Goal: Check status: Check status

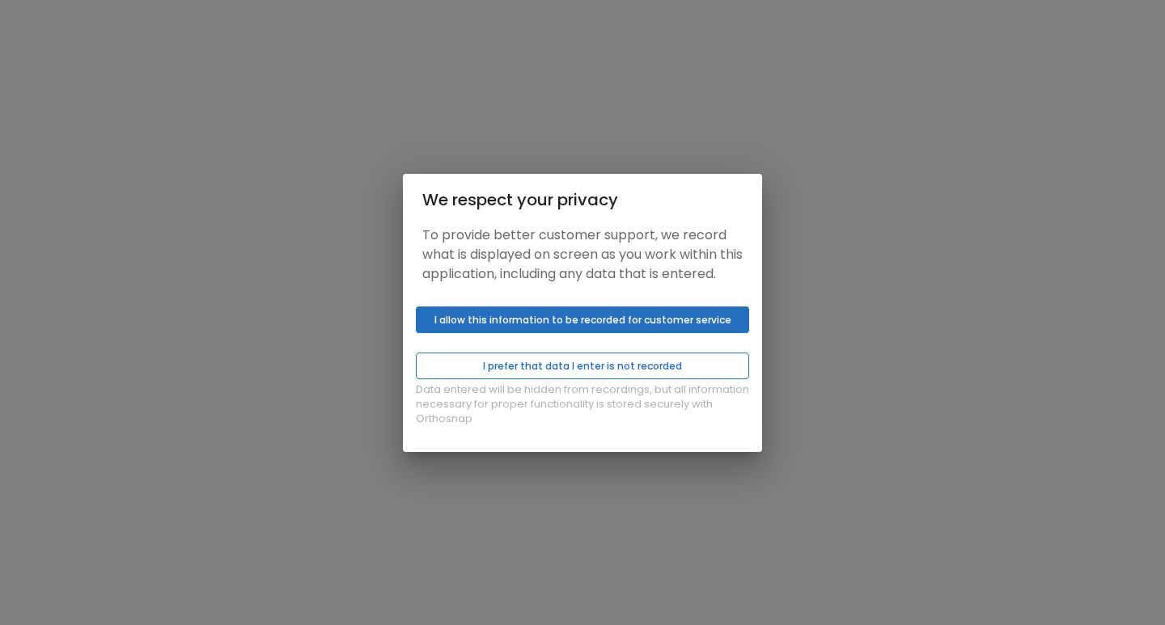
click at [517, 379] on button "I prefer that data I enter is not recorded" at bounding box center [582, 366] width 333 height 27
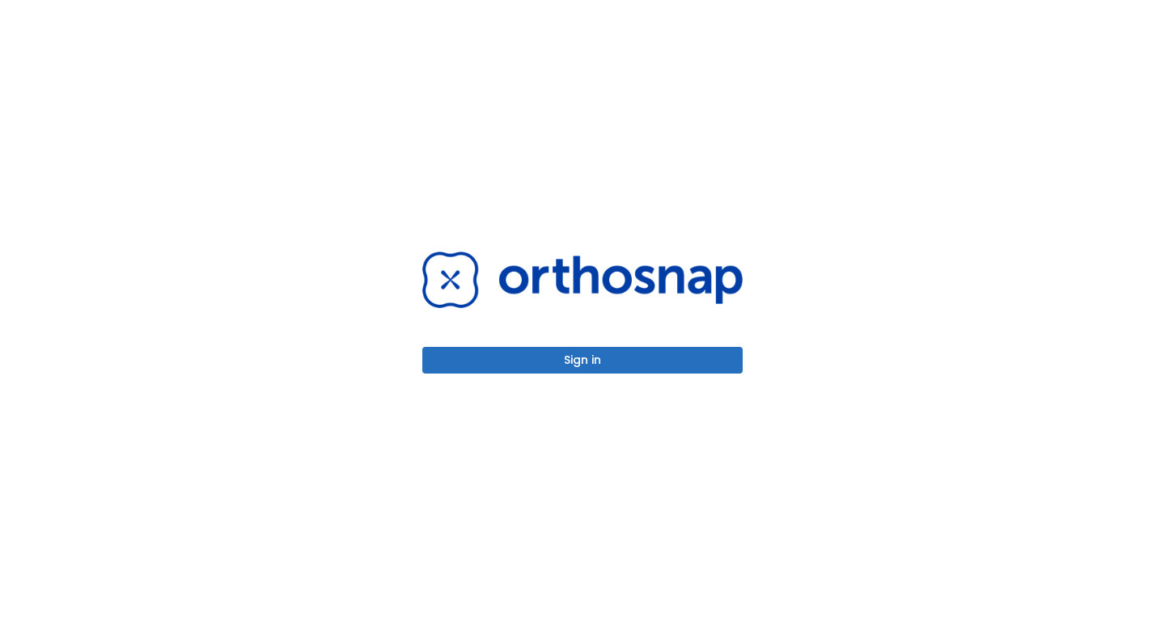
click at [522, 366] on button "Sign in" at bounding box center [582, 360] width 320 height 27
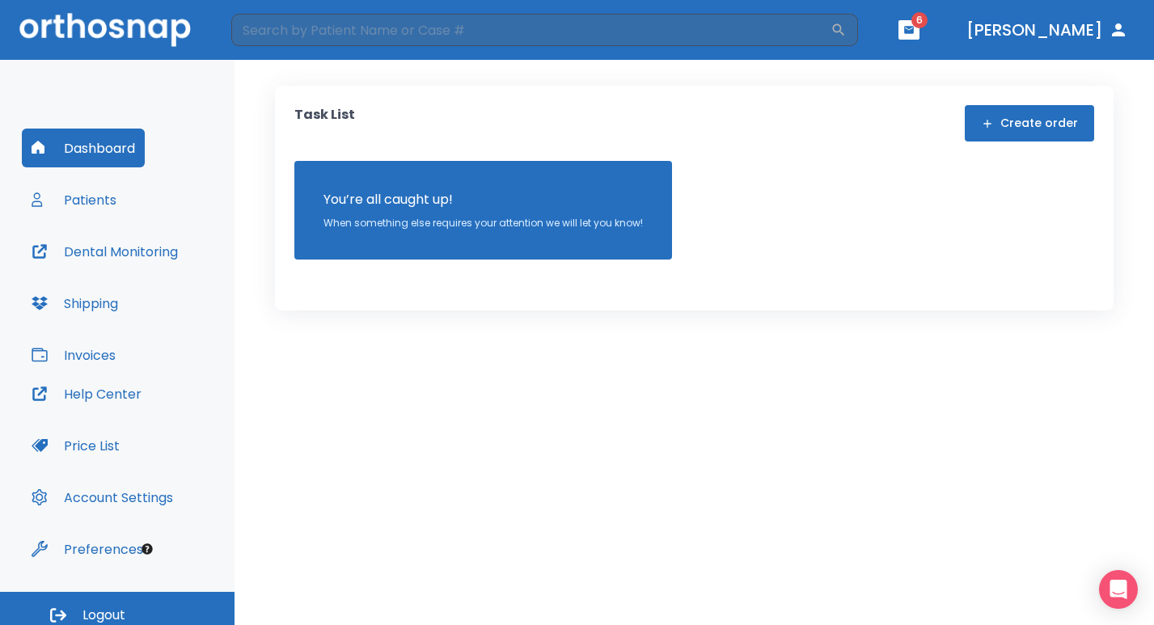
click at [124, 215] on button "Patients" at bounding box center [74, 199] width 104 height 39
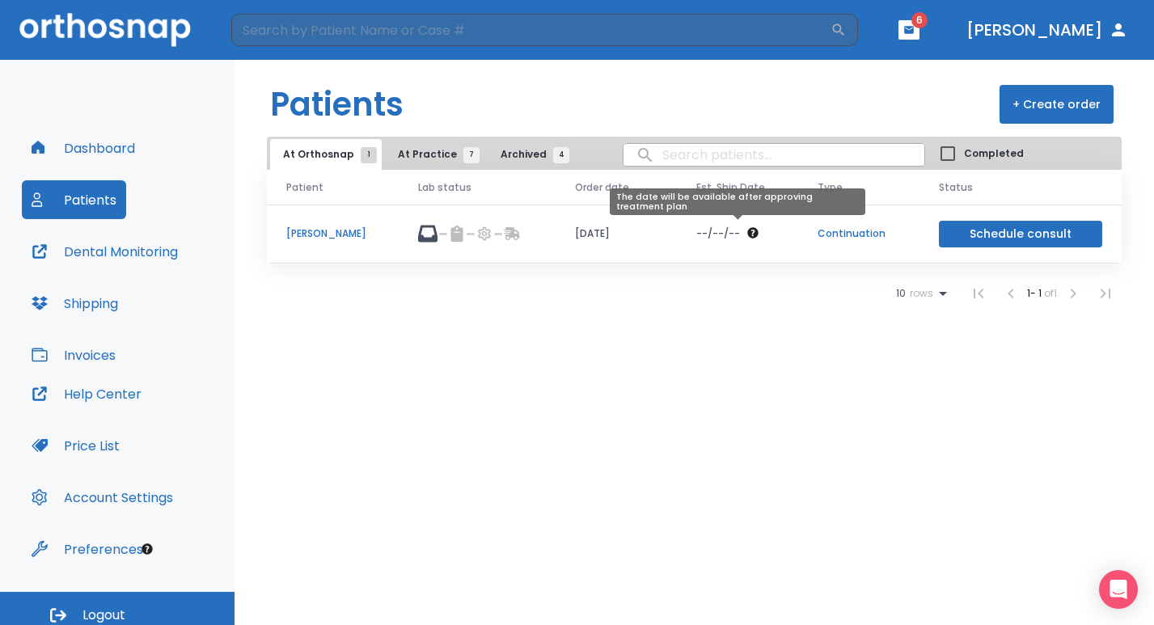
click at [753, 231] on icon "The date will be available after approving treatment plan" at bounding box center [752, 232] width 11 height 11
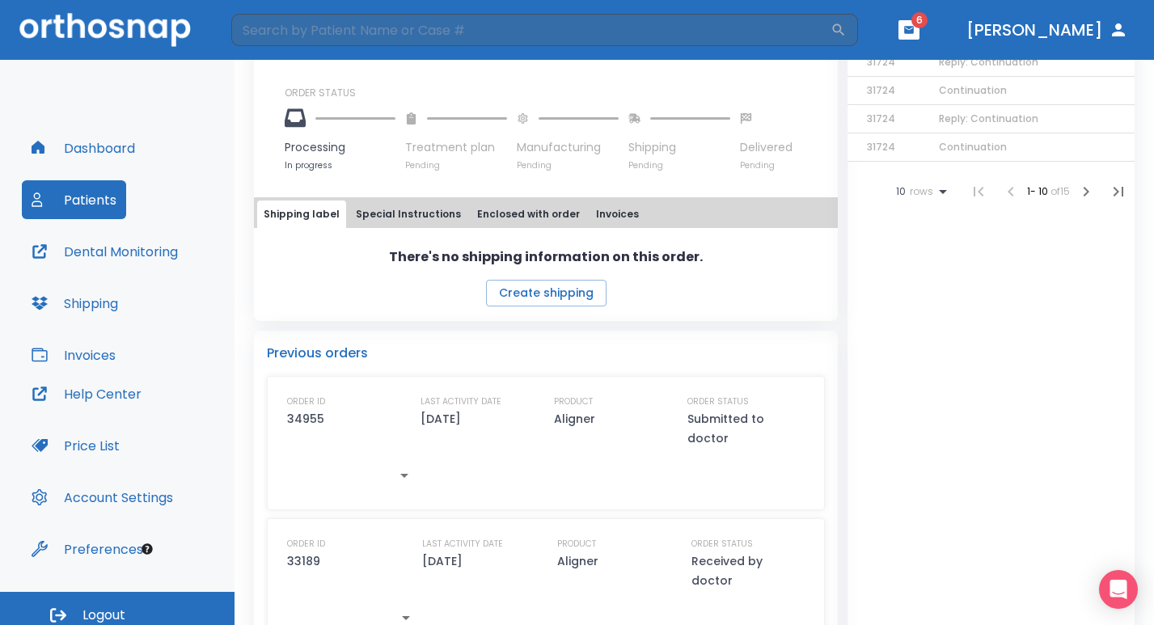
scroll to position [566, 0]
click at [395, 214] on button "Special Instructions" at bounding box center [408, 212] width 118 height 27
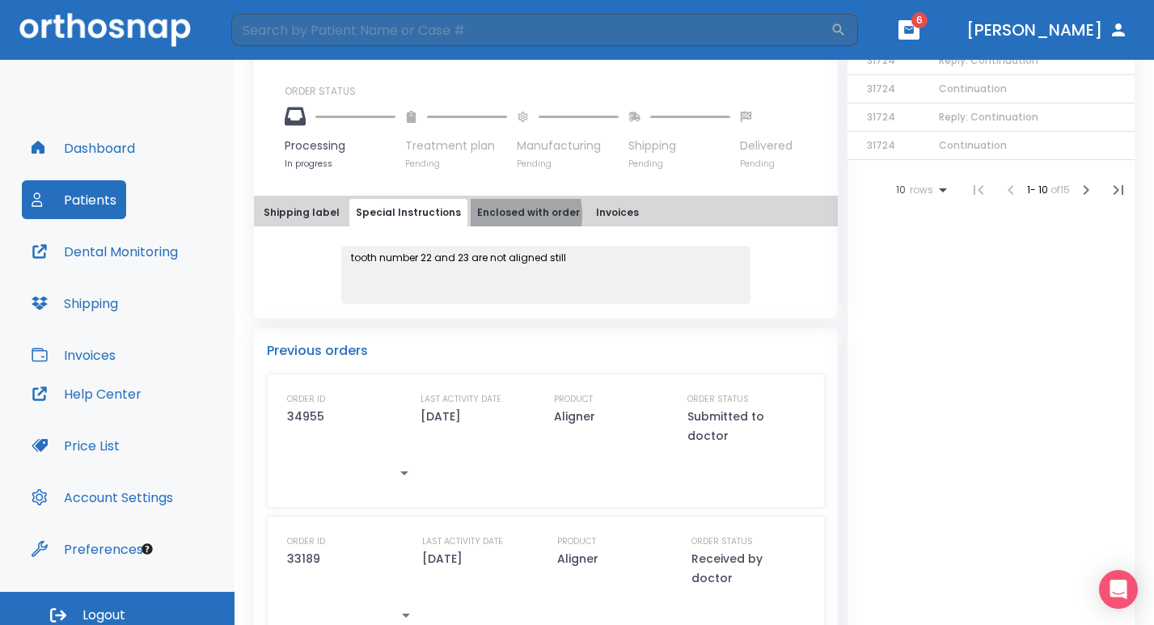
click at [490, 215] on button "Enclosed with order" at bounding box center [529, 212] width 116 height 27
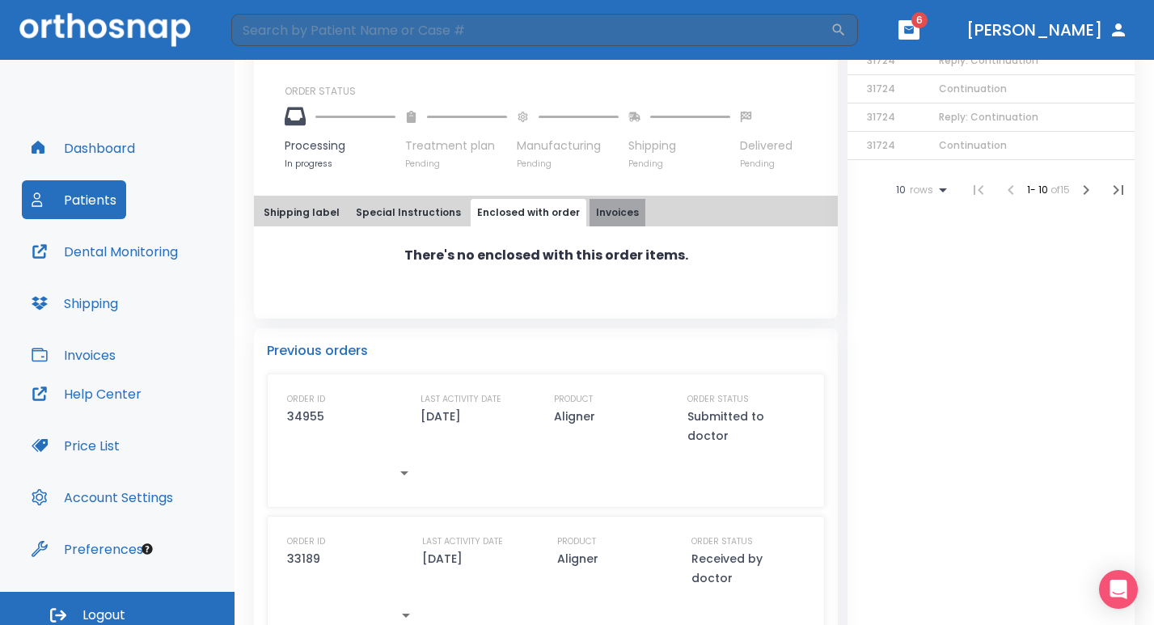
click at [622, 212] on button "Invoices" at bounding box center [618, 212] width 56 height 27
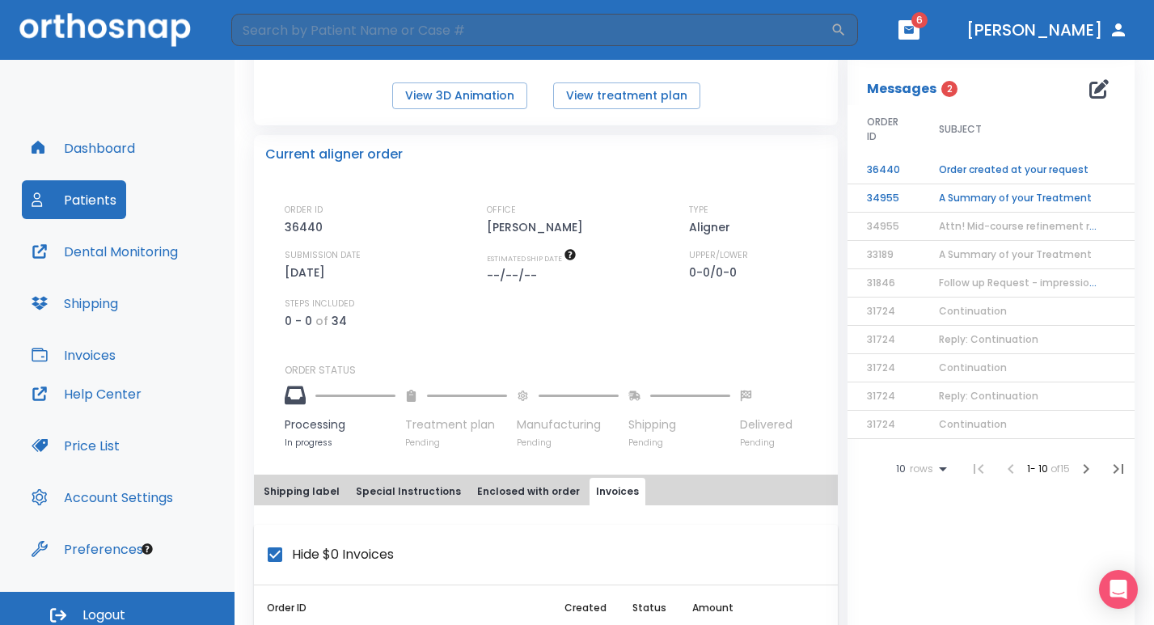
scroll to position [323, 0]
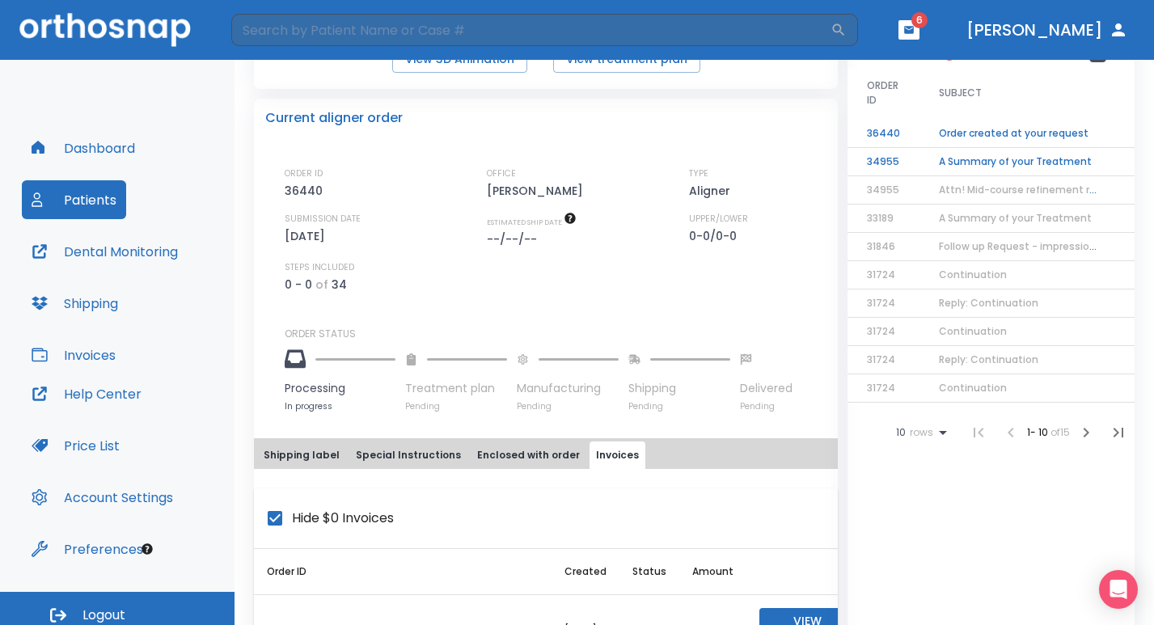
click at [125, 260] on button "Dental Monitoring" at bounding box center [105, 251] width 166 height 39
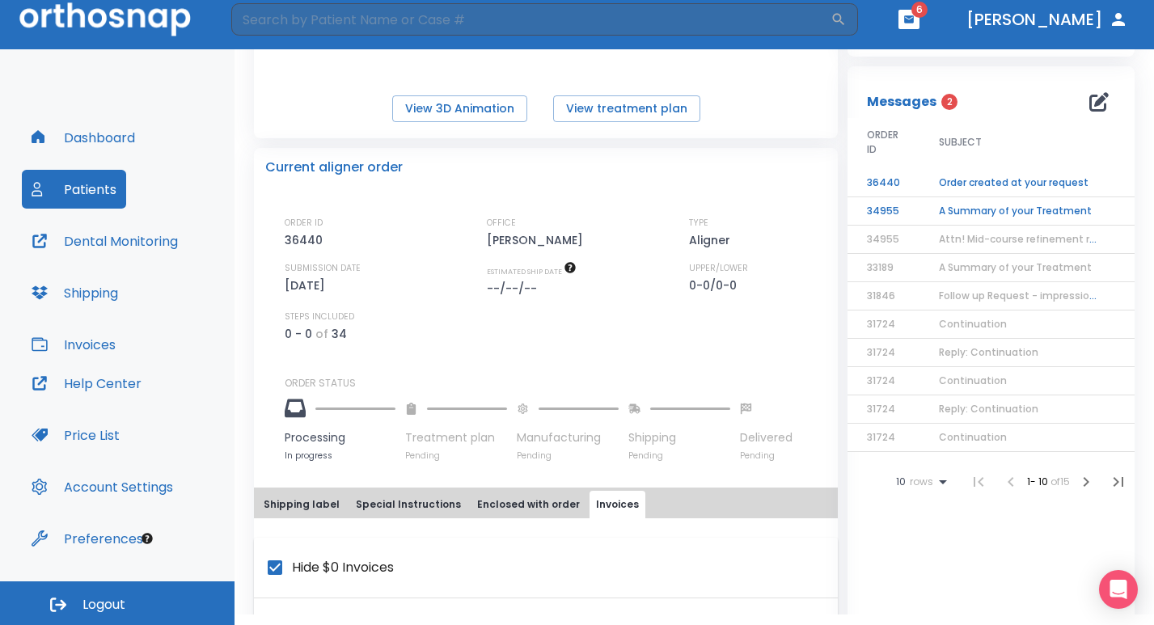
scroll to position [243, 0]
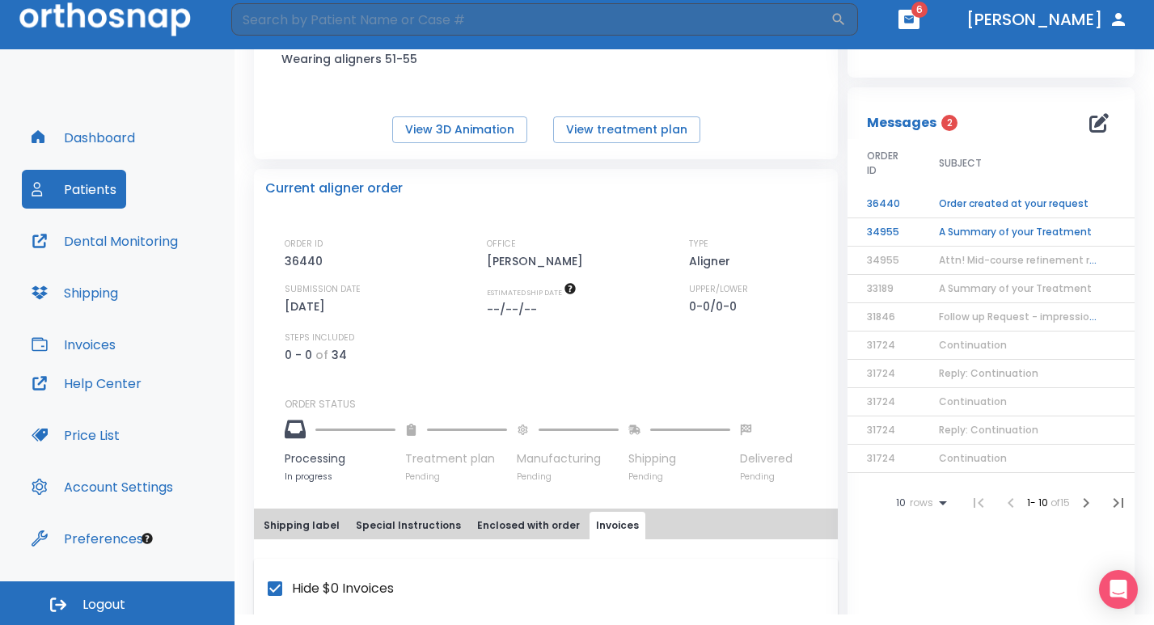
click at [305, 523] on button "Shipping label" at bounding box center [301, 525] width 89 height 27
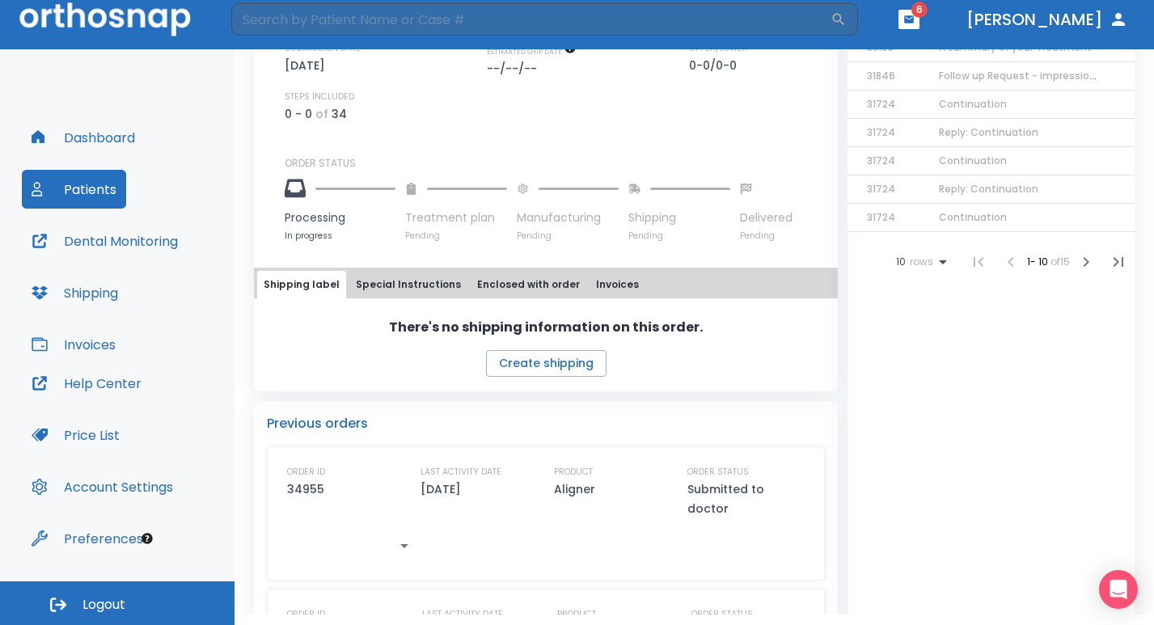
scroll to position [485, 0]
click at [400, 285] on button "Special Instructions" at bounding box center [408, 282] width 118 height 27
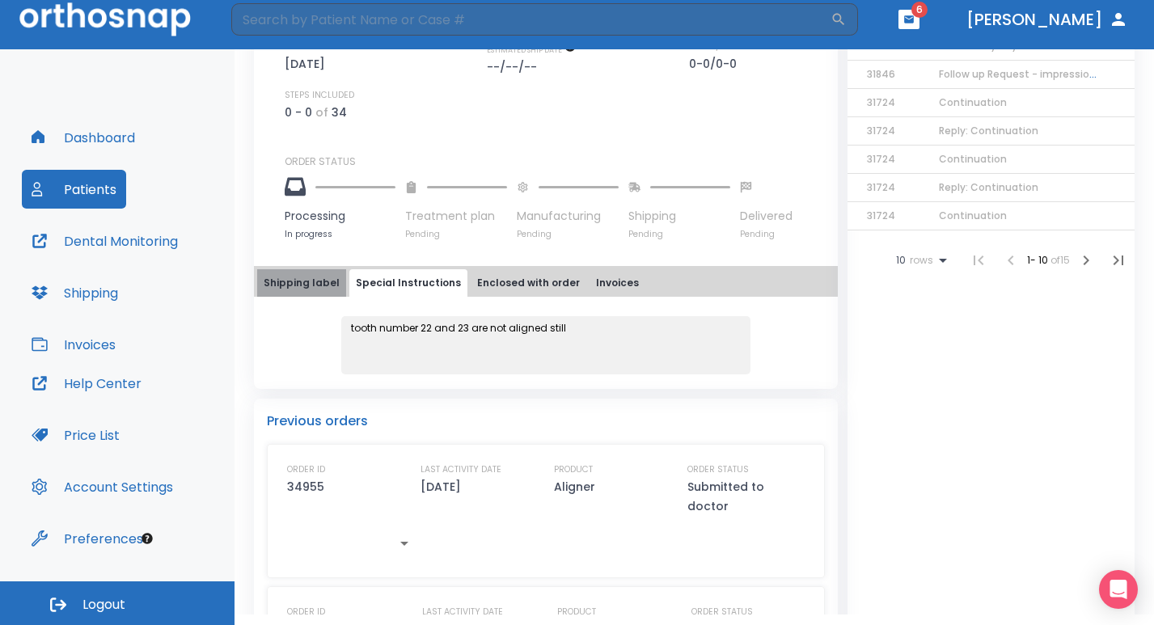
click at [313, 282] on button "Shipping label" at bounding box center [301, 282] width 89 height 27
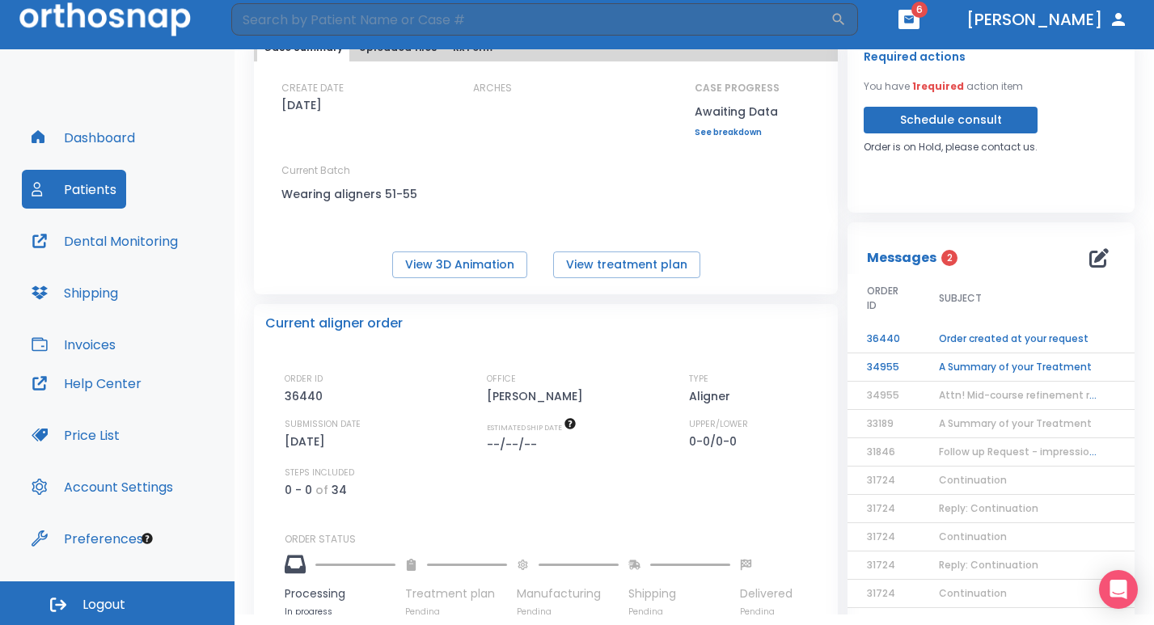
scroll to position [81, 0]
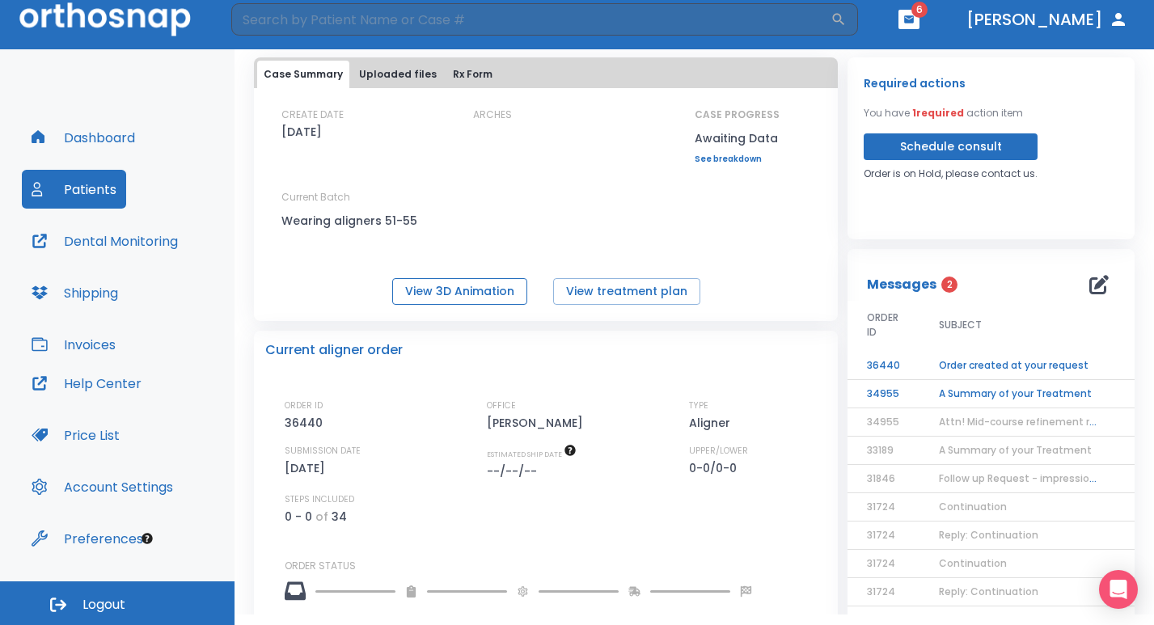
click at [450, 294] on button "View 3D Animation" at bounding box center [459, 291] width 135 height 27
